Goal: Information Seeking & Learning: Learn about a topic

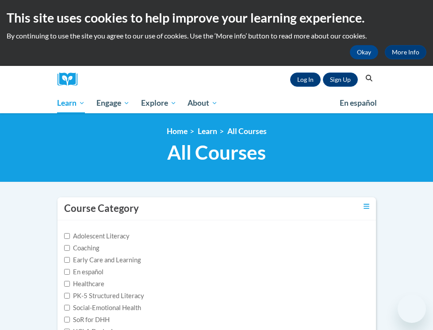
scroll to position [133, 0]
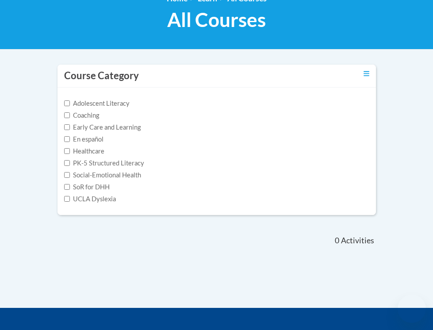
click at [311, 229] on div "Course Category Adolescent Literacy Coaching Early Care and Learning En español…" at bounding box center [217, 185] width 332 height 245
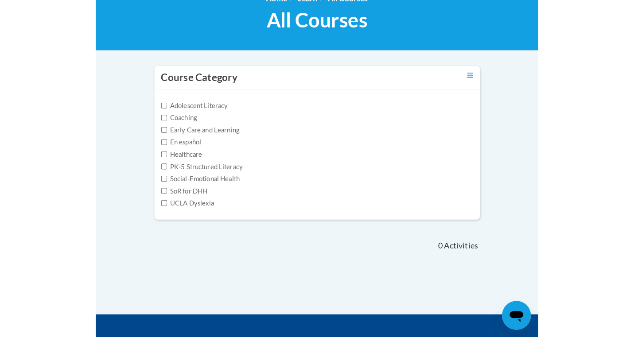
scroll to position [0, 0]
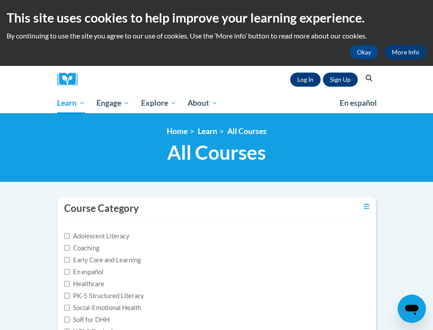
click at [0, 0] on input "milestone" at bounding box center [0, 0] width 0 height 0
drag, startPoint x: 295, startPoint y: 81, endPoint x: 0, endPoint y: 209, distance: 321.8
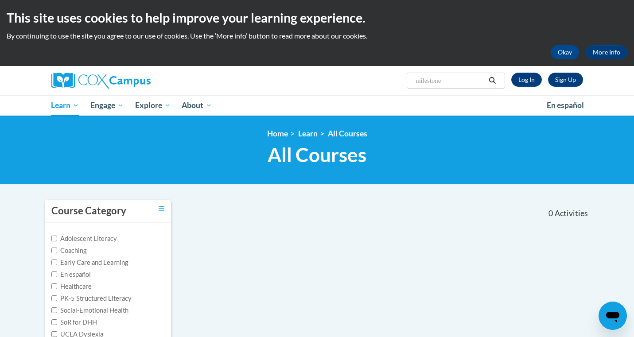
click at [433, 83] on input "milestone" at bounding box center [449, 80] width 71 height 11
click at [433, 80] on icon "Search" at bounding box center [492, 80] width 7 height 7
type input "milestone"
click at [447, 81] on input "milestone" at bounding box center [449, 80] width 71 height 11
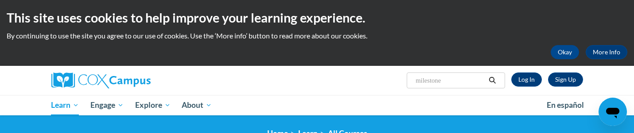
click at [455, 105] on ul "My Learning My Learning My Course Progress Certificates My Action Plans Group D…" at bounding box center [293, 105] width 495 height 20
